Goal: Navigation & Orientation: Find specific page/section

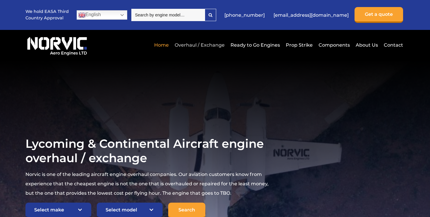
click at [192, 43] on link "Overhaul / Exchange" at bounding box center [199, 45] width 53 height 14
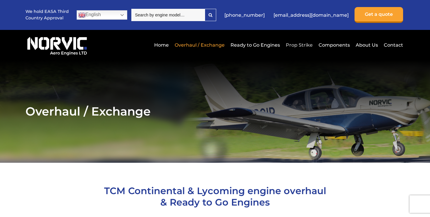
click at [299, 43] on link "Prop Strike" at bounding box center [299, 45] width 30 height 14
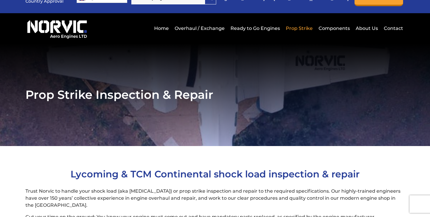
scroll to position [15, 0]
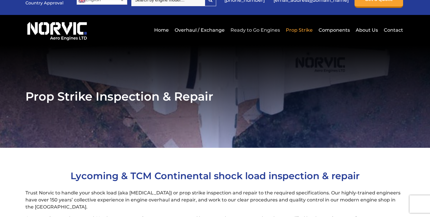
click at [252, 29] on link "Ready to Go Engines" at bounding box center [255, 30] width 52 height 14
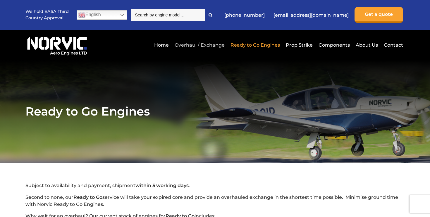
click at [192, 44] on link "Overhaul / Exchange" at bounding box center [199, 45] width 53 height 14
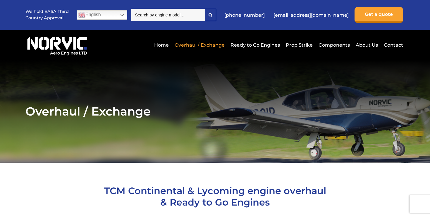
click at [188, 18] on input "search" at bounding box center [167, 15] width 73 height 12
